Goal: Task Accomplishment & Management: Manage account settings

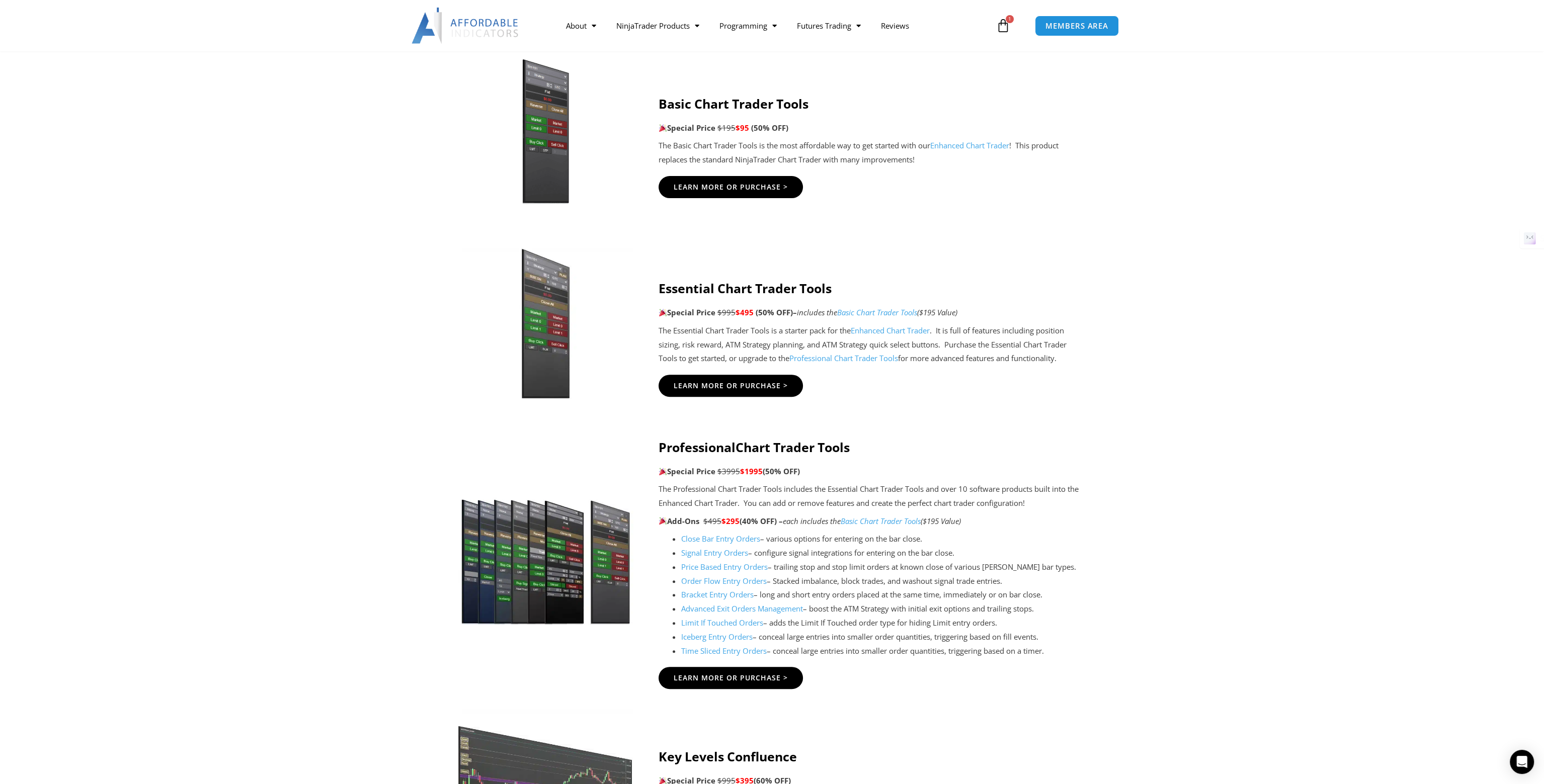
scroll to position [604, 0]
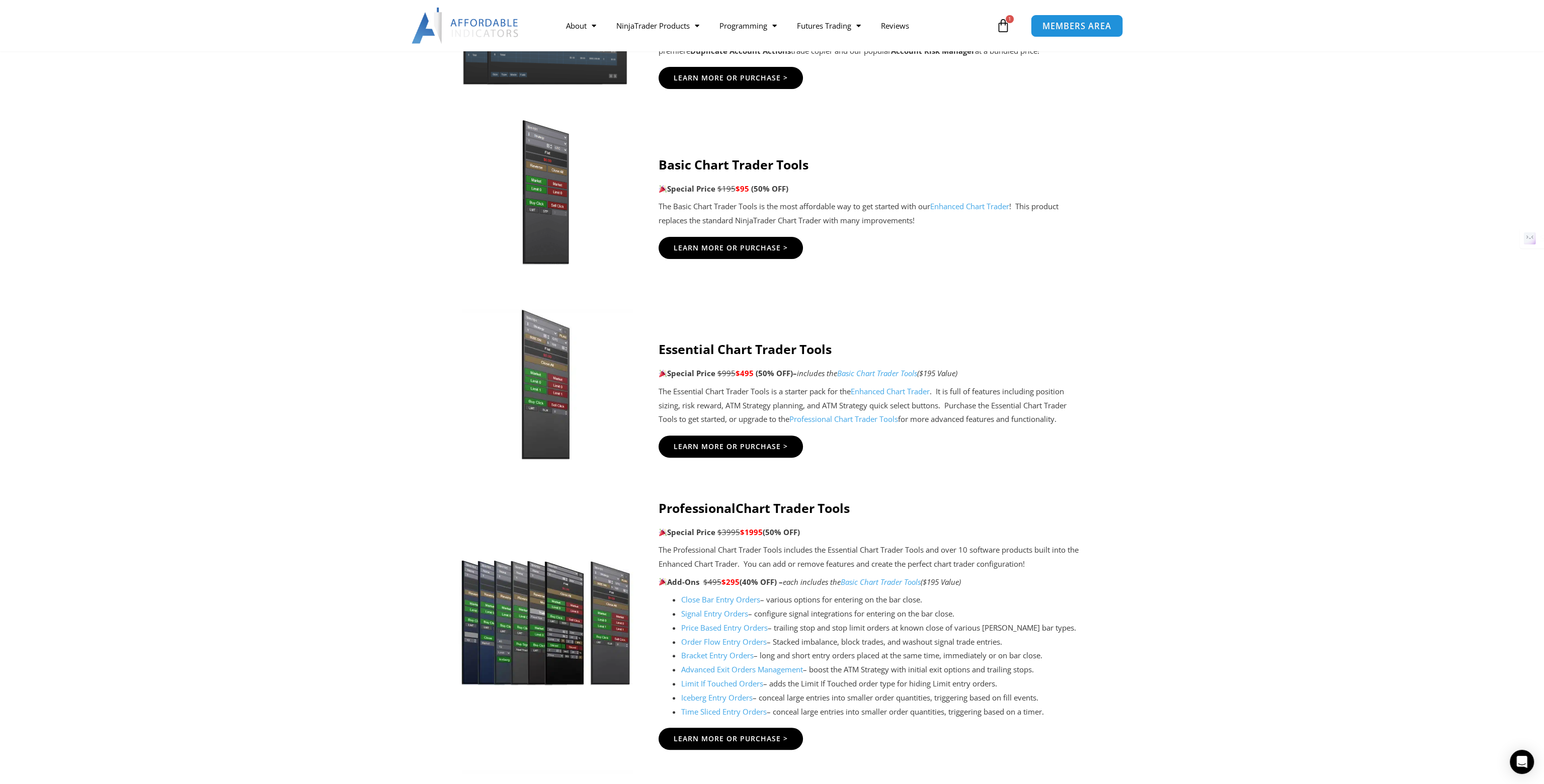
click at [1053, 29] on span "MEMBERS AREA" at bounding box center [1077, 26] width 69 height 8
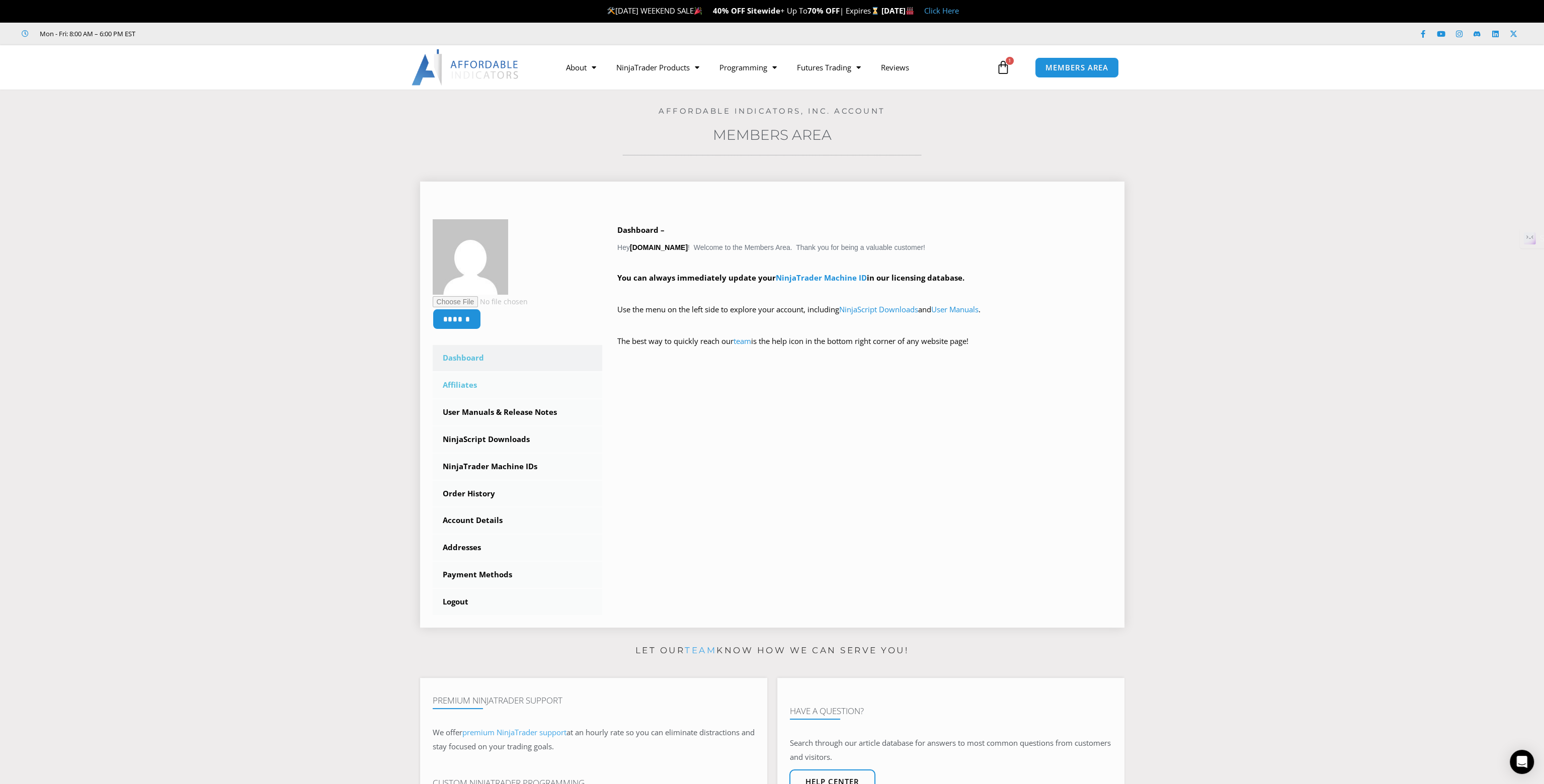
click at [487, 375] on link "Affiliates" at bounding box center [517, 385] width 170 height 26
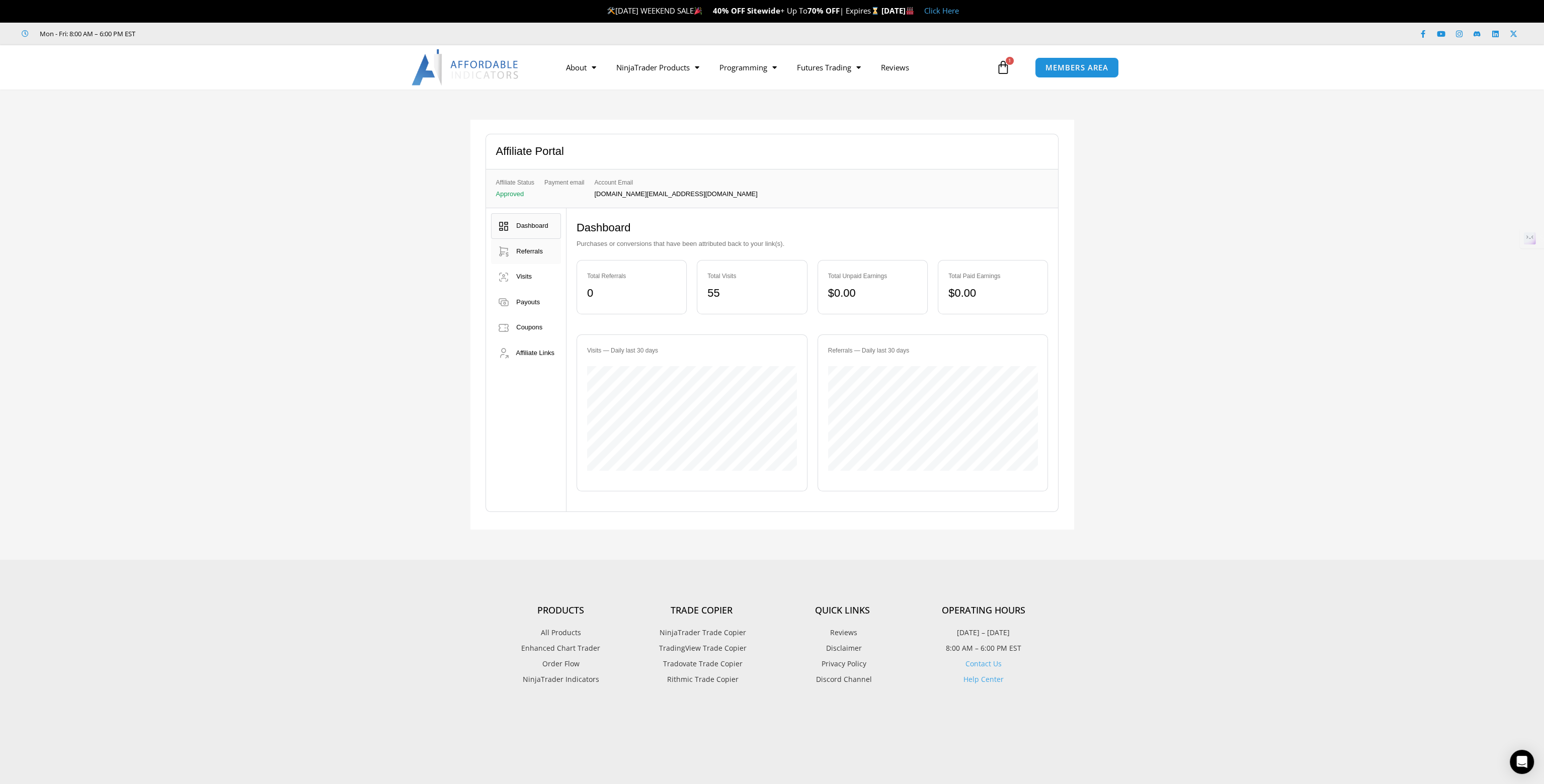
click at [523, 251] on span "Referrals" at bounding box center [530, 251] width 27 height 8
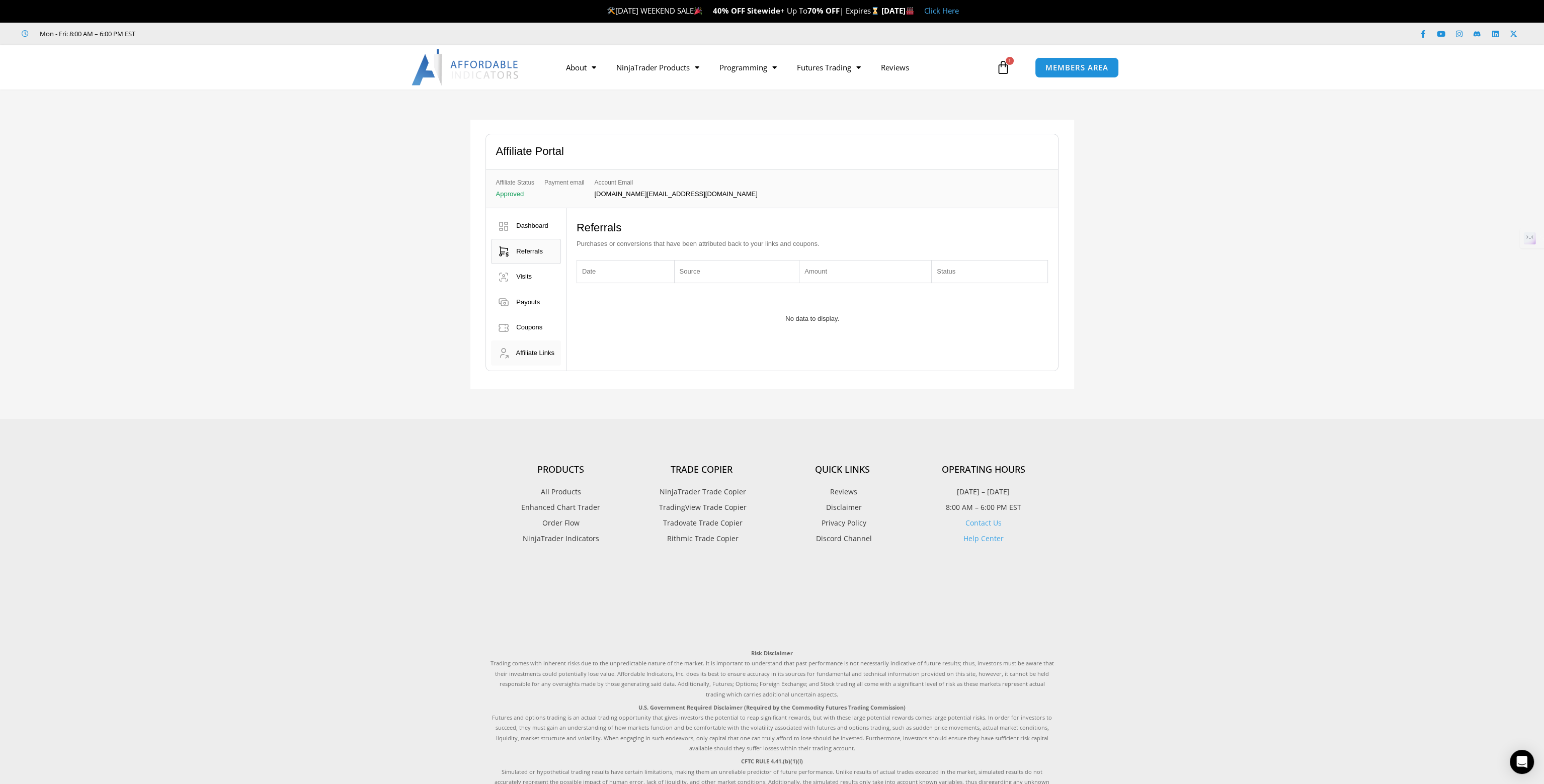
click at [549, 354] on span "Affiliate Links" at bounding box center [535, 353] width 38 height 8
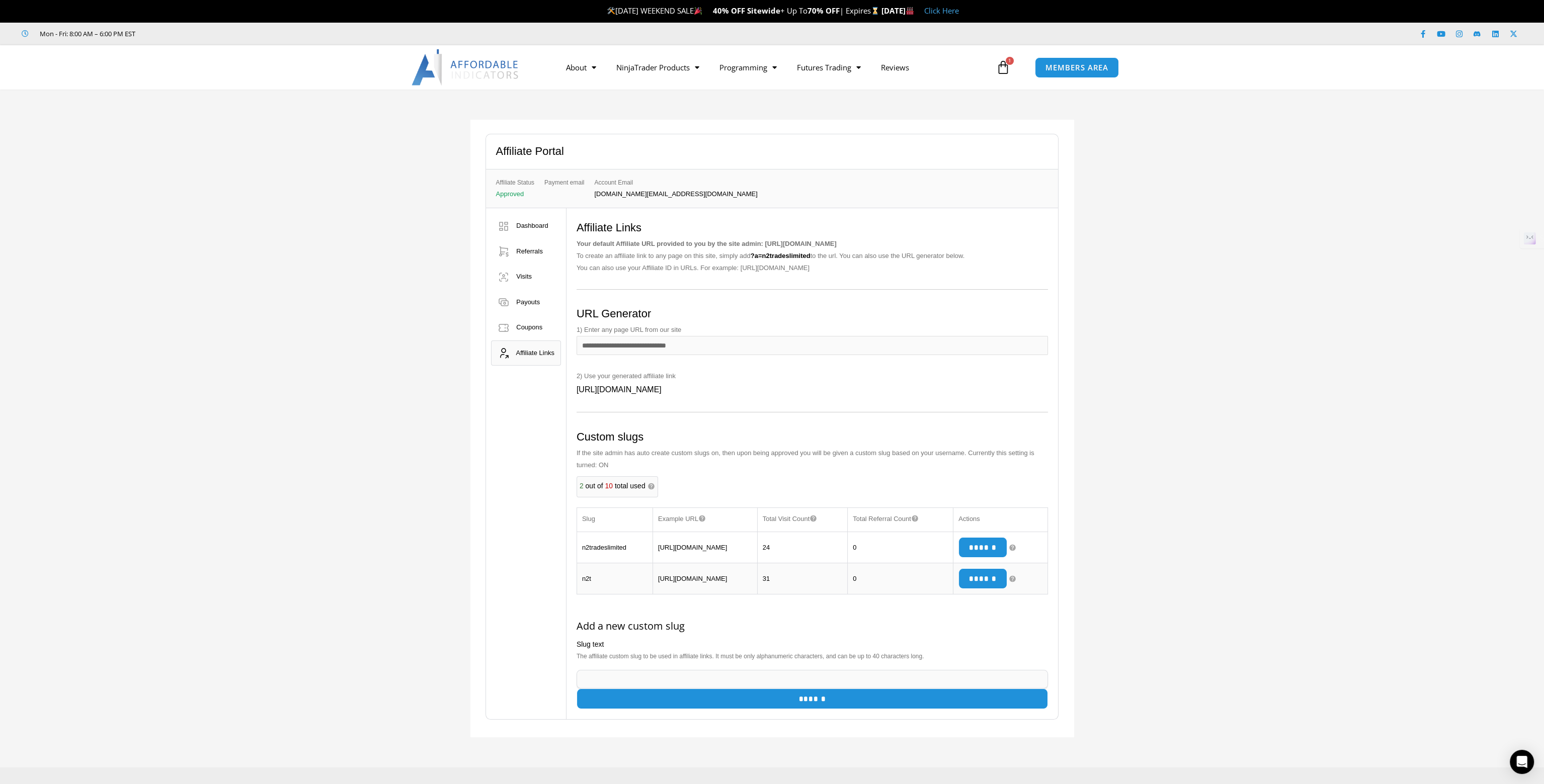
click at [563, 389] on div "Dashboard Referrals Visits Payouts Coupons" at bounding box center [526, 464] width 81 height 511
click at [583, 392] on span "https://affordableindicators.com/?a=n2tradeslimited" at bounding box center [618, 389] width 85 height 8
drag, startPoint x: 583, startPoint y: 393, endPoint x: 729, endPoint y: 392, distance: 146.0
click at [661, 392] on span "https://affordableindicators.com/?a=n2tradeslimited" at bounding box center [618, 389] width 85 height 8
copy span "https://affordableindicators.com/?a=n2tradeslimited"
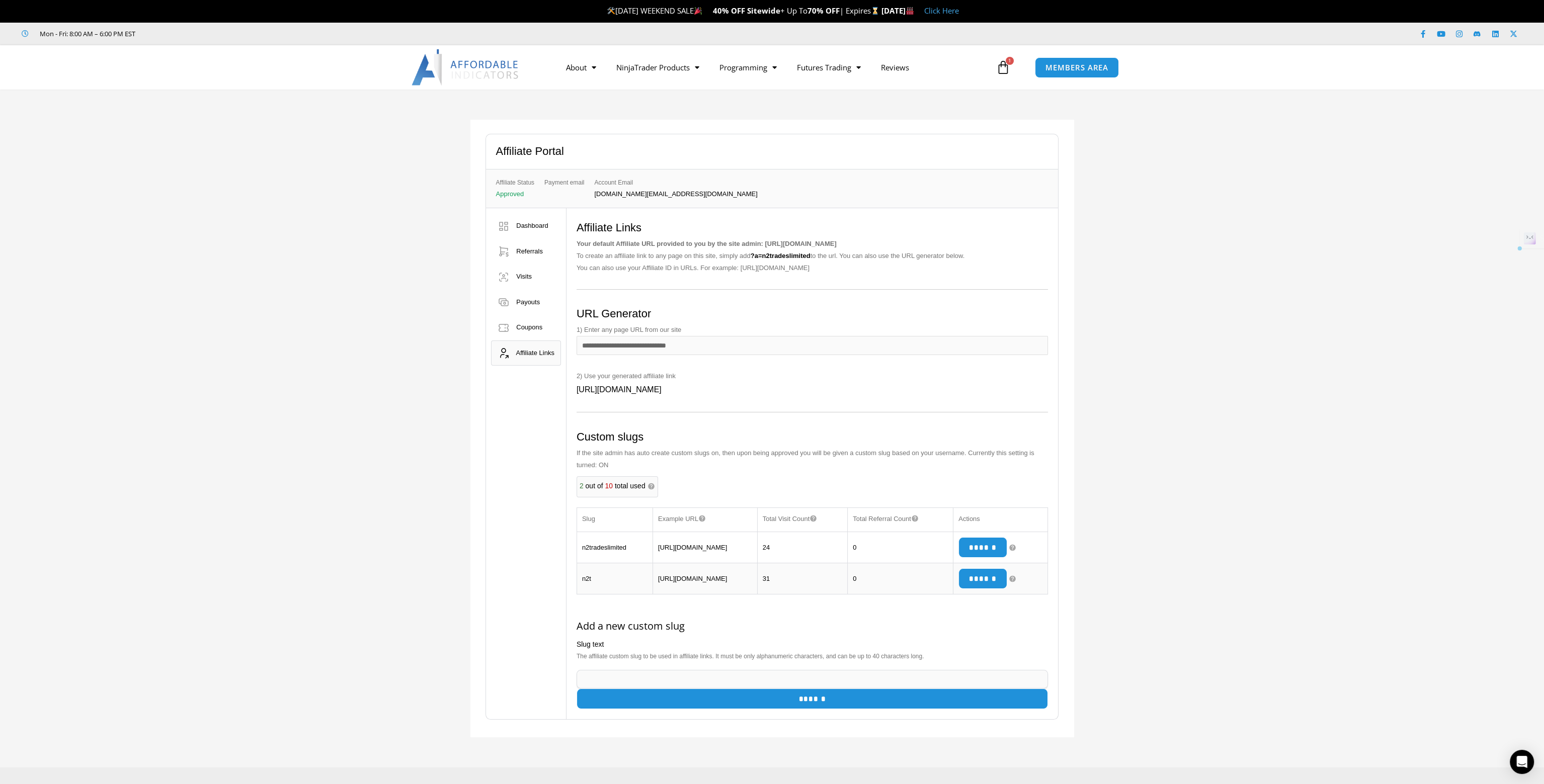
copy span "https://affordableindicators.com/?a=n2tradeslimited"
click at [695, 71] on span "Menu" at bounding box center [694, 68] width 10 height 18
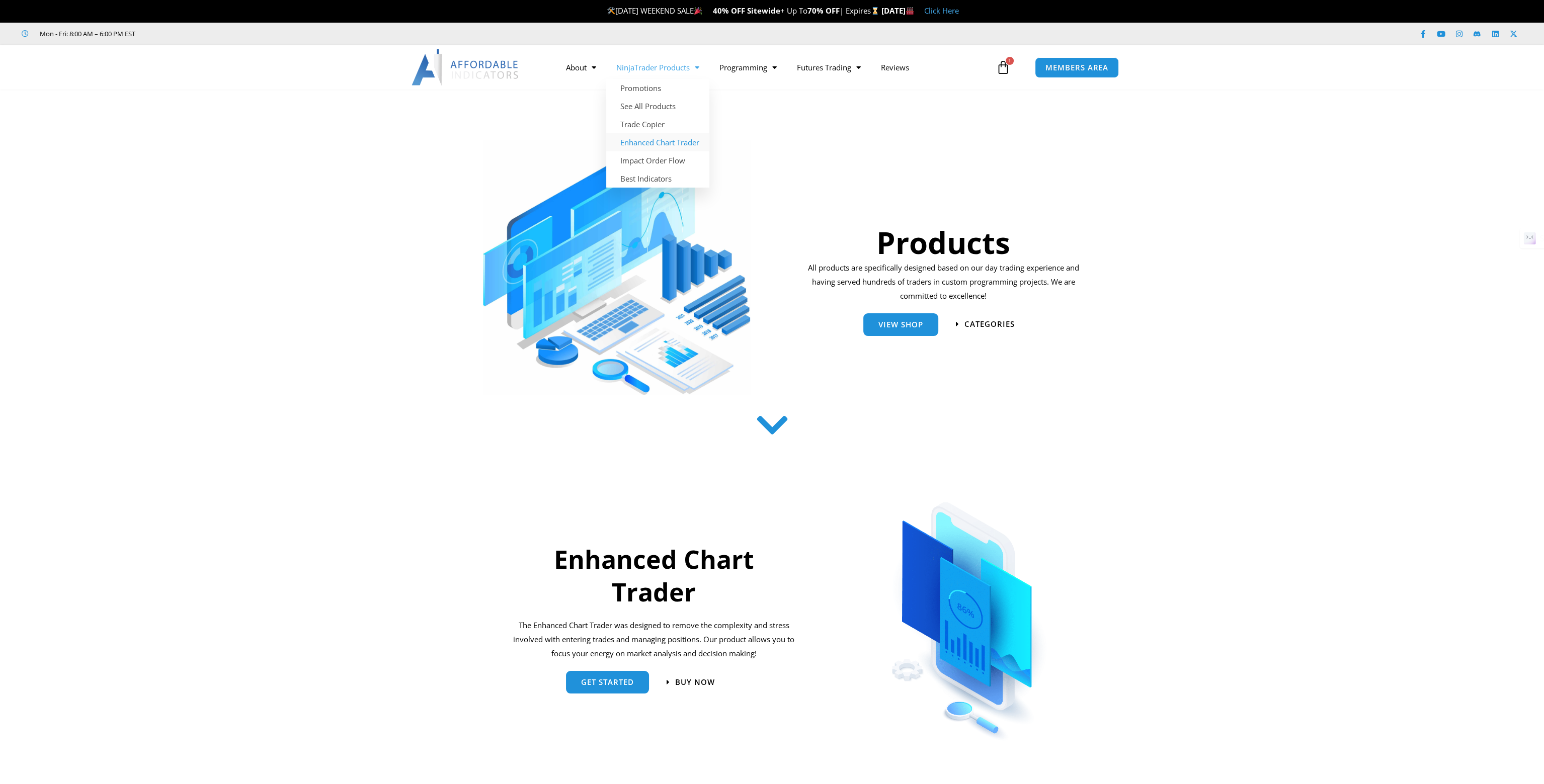
click at [651, 146] on link "Enhanced Chart Trader" at bounding box center [658, 142] width 103 height 18
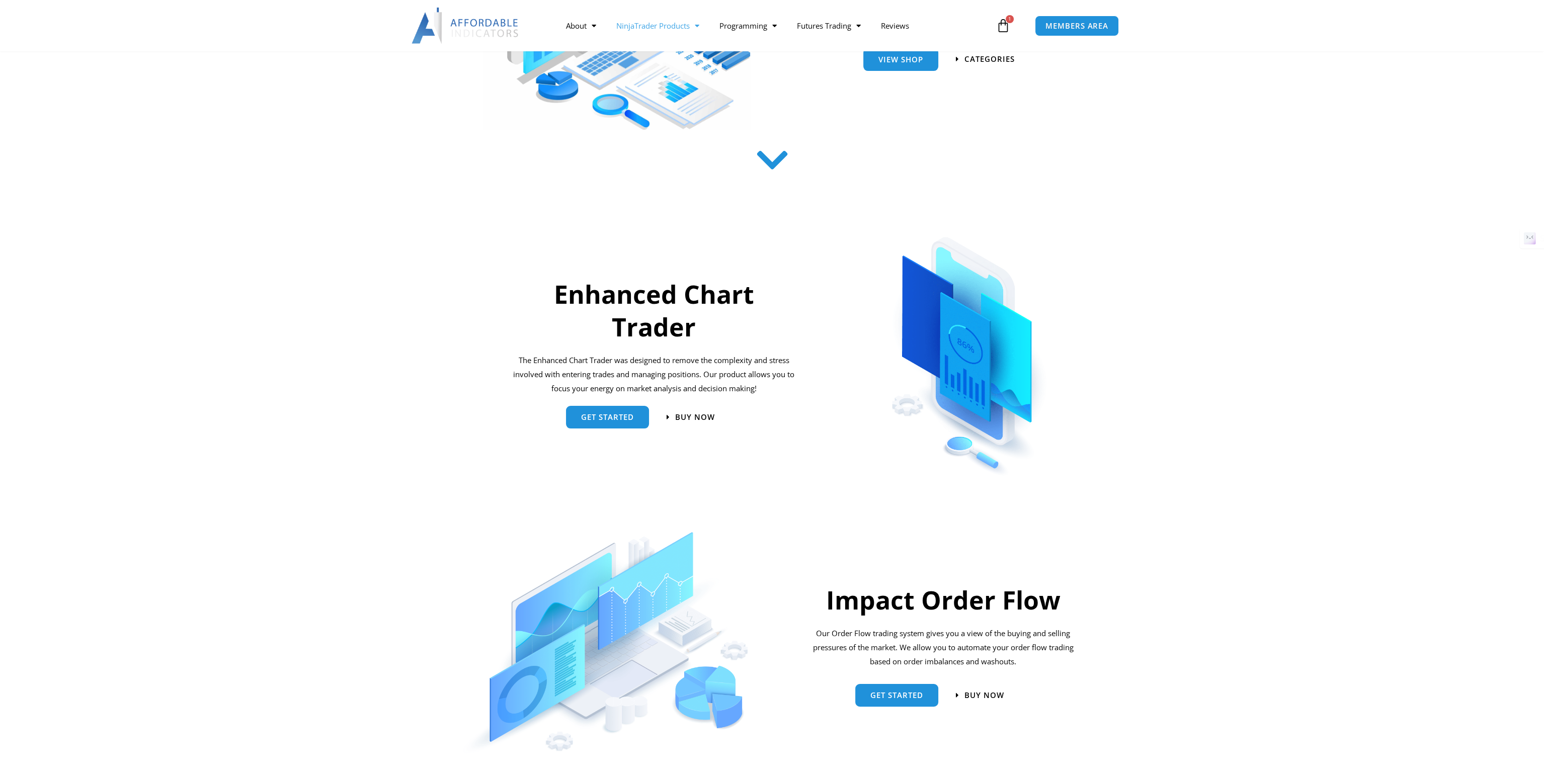
scroll to position [402, 0]
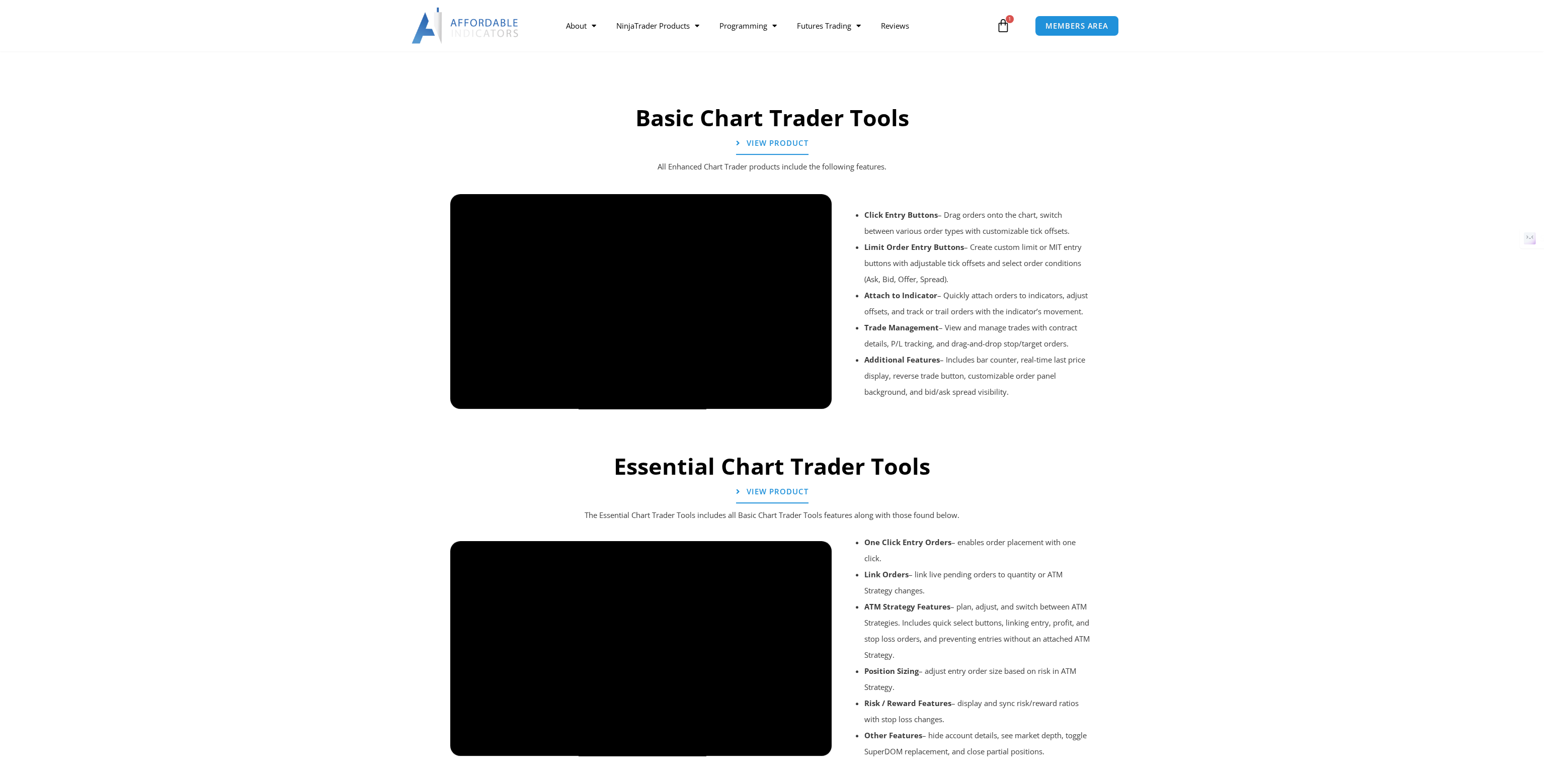
scroll to position [251, 0]
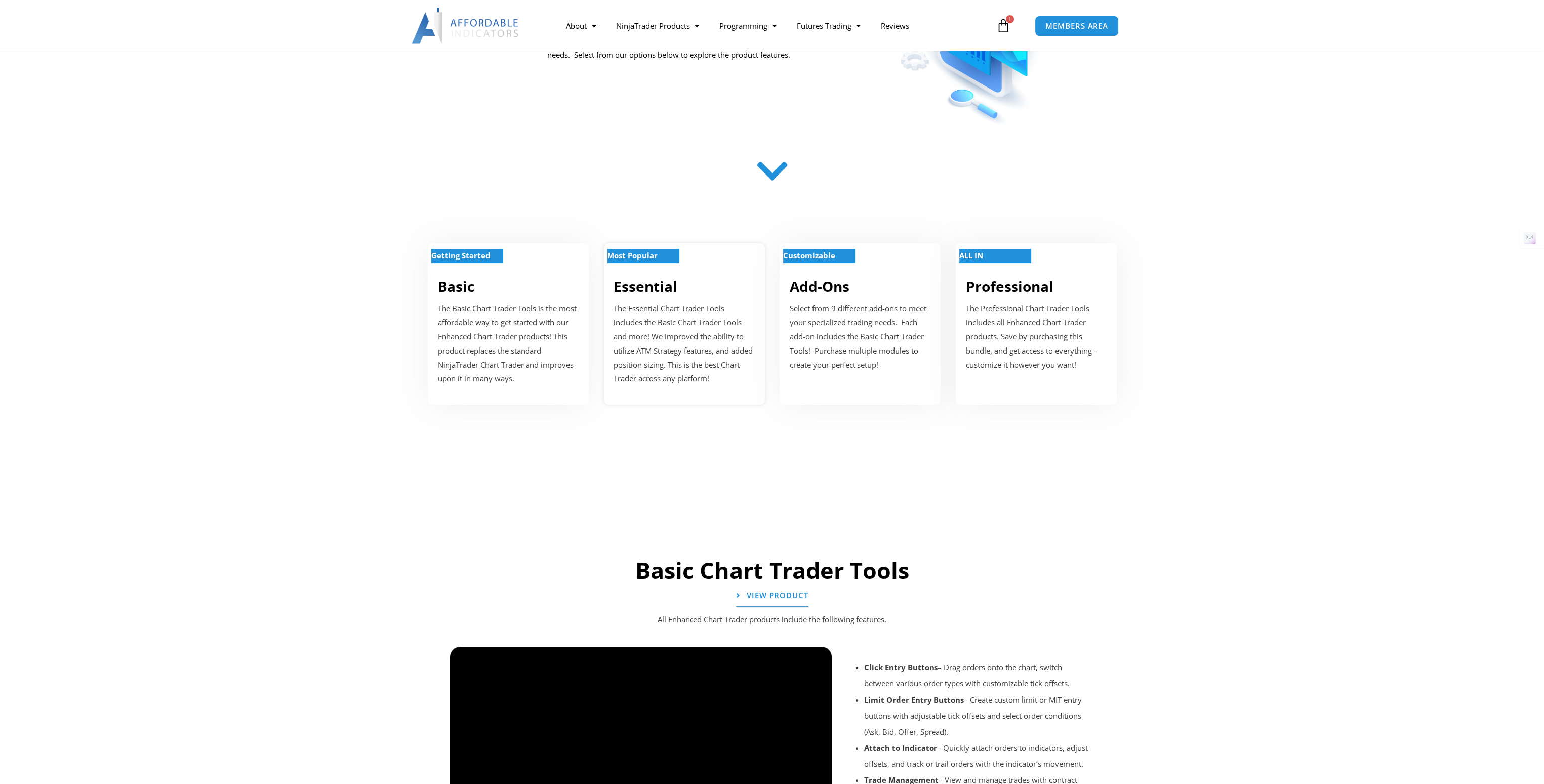
click at [692, 299] on div "Most Popular Essential The Essential Chart Trader Tools includes the Basic Char…" at bounding box center [684, 324] width 161 height 161
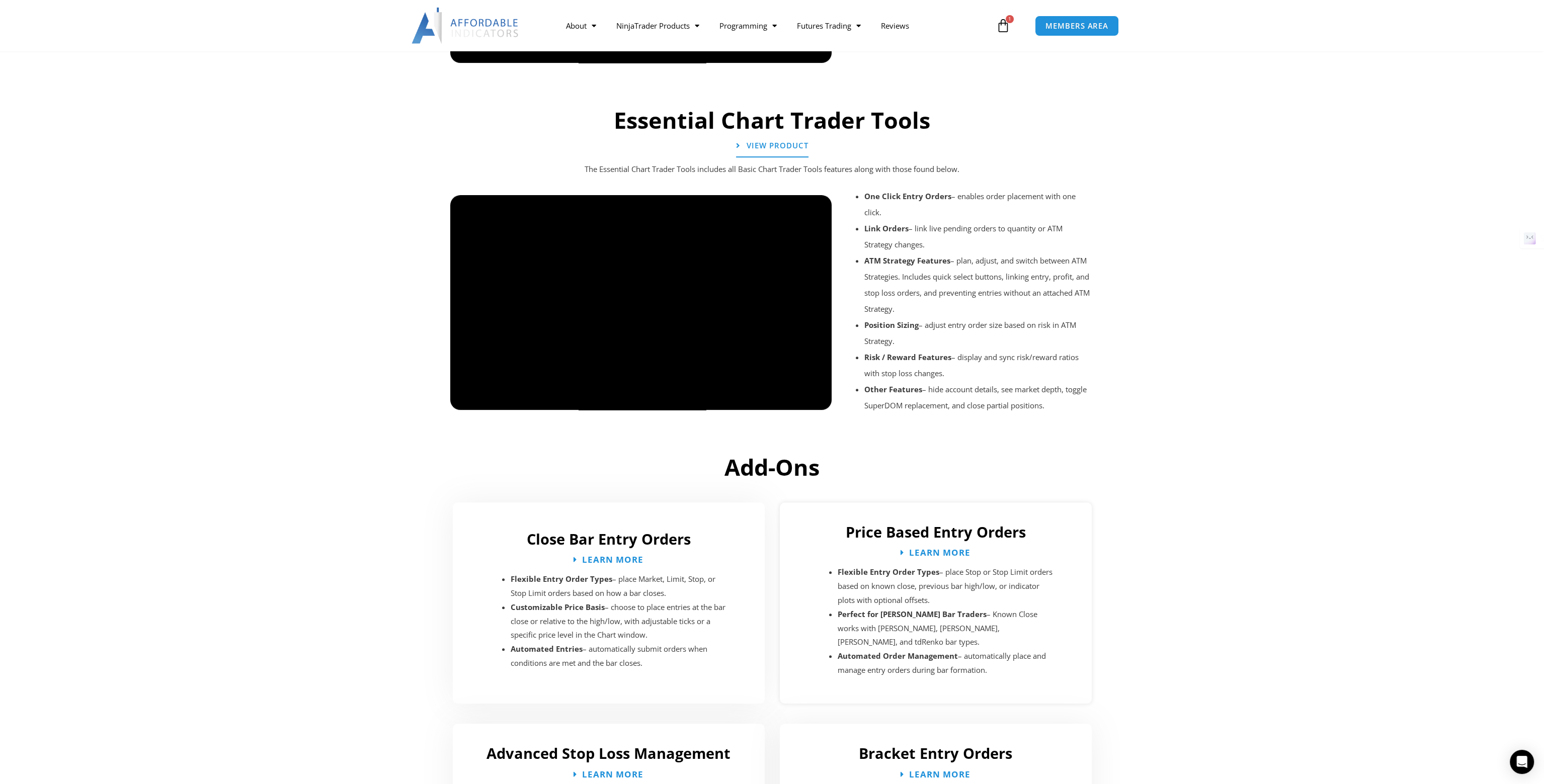
scroll to position [865, 0]
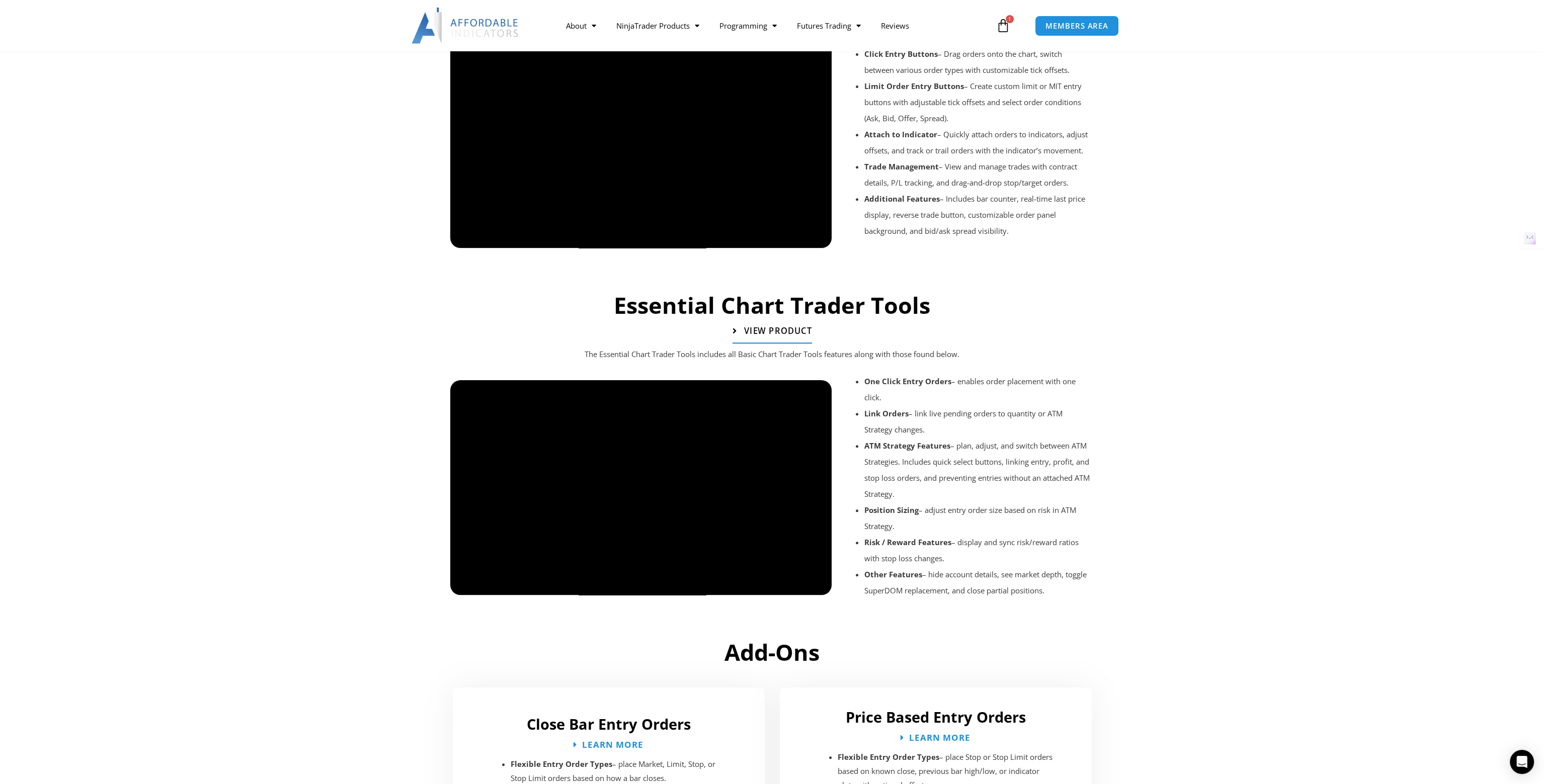
click at [792, 331] on span "View Product" at bounding box center [777, 330] width 68 height 8
